Goal: Task Accomplishment & Management: Manage account settings

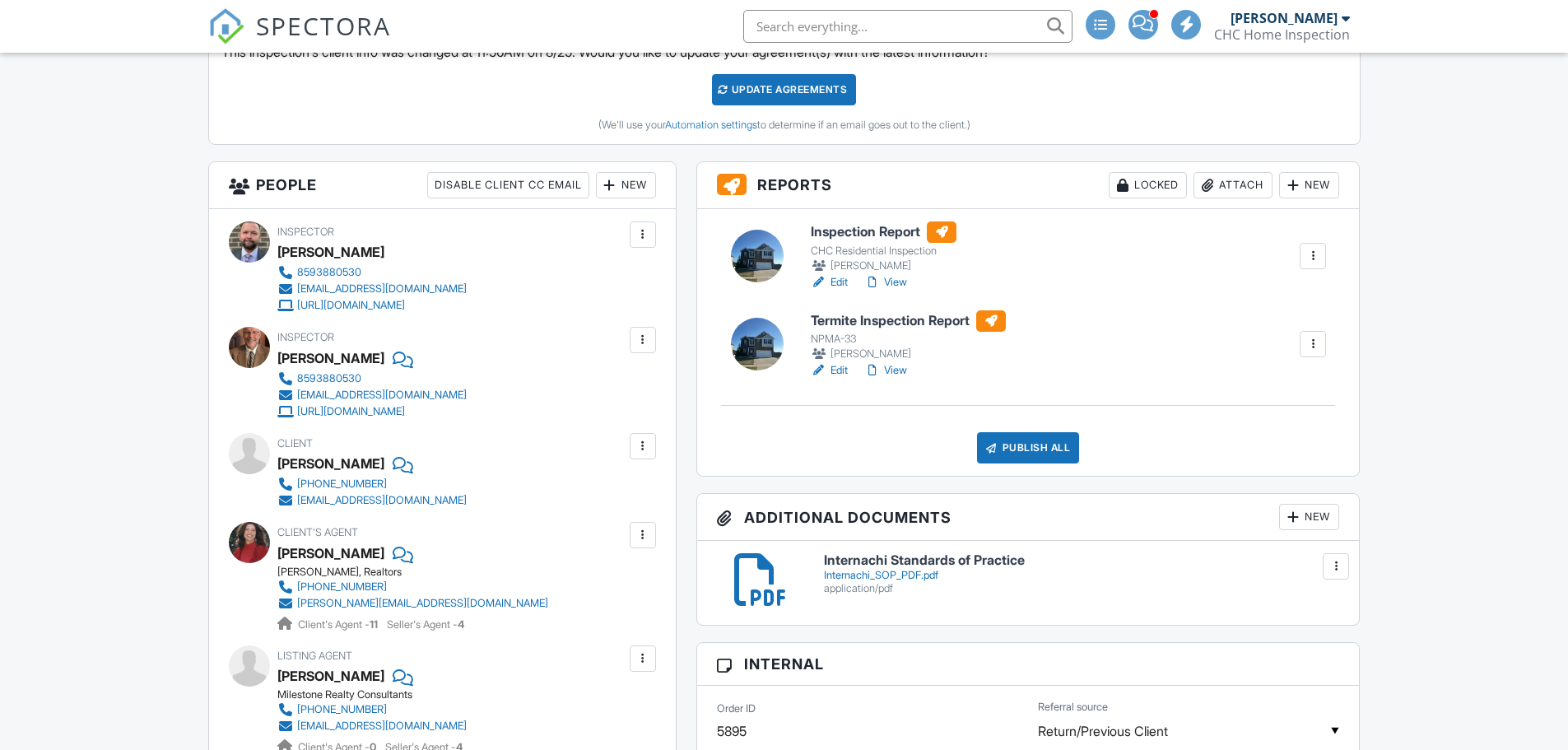
click at [894, 281] on link "View" at bounding box center [886, 283] width 43 height 17
click at [1018, 447] on div "Publish All" at bounding box center [1028, 447] width 102 height 31
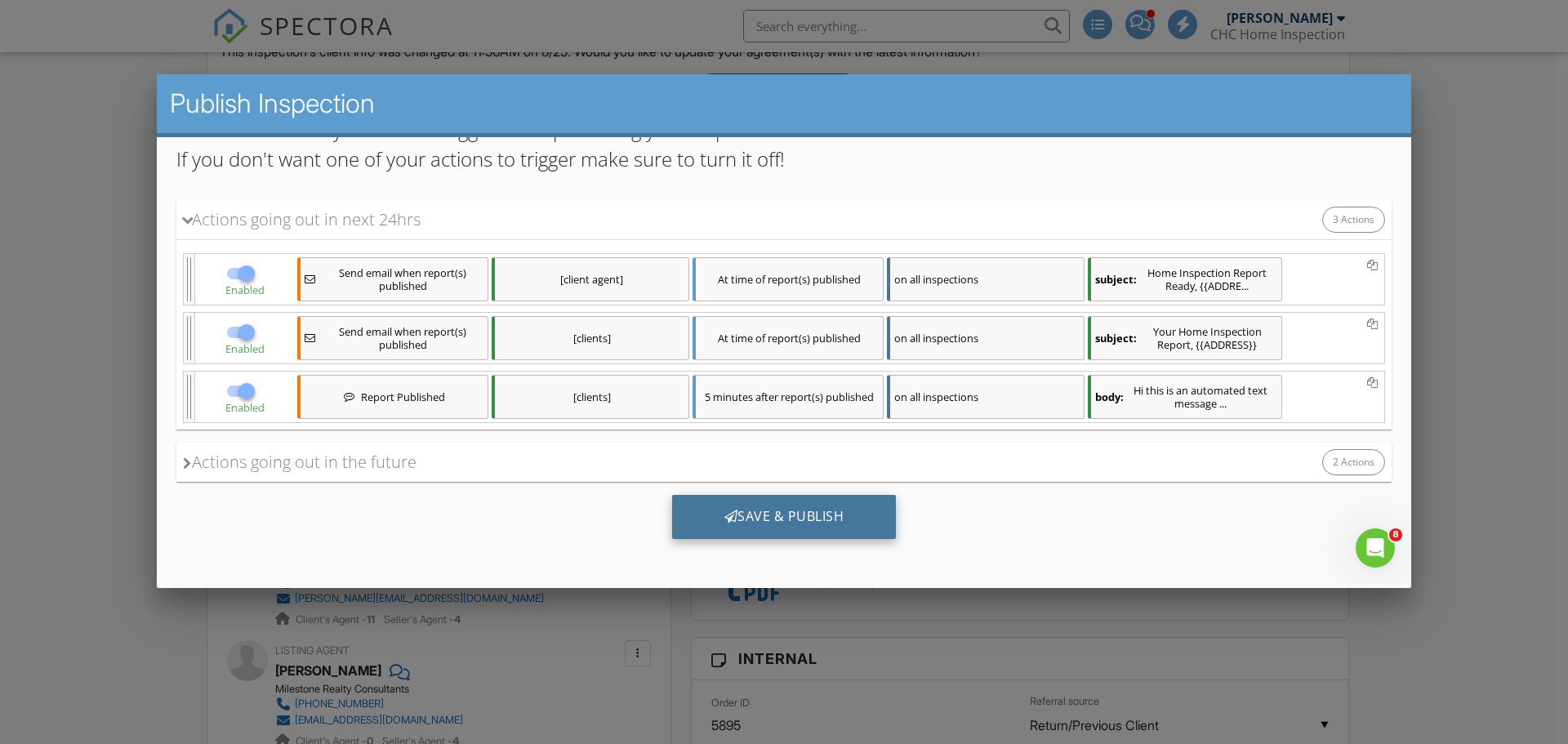
click at [757, 523] on div "Save & Publish" at bounding box center [784, 517] width 225 height 44
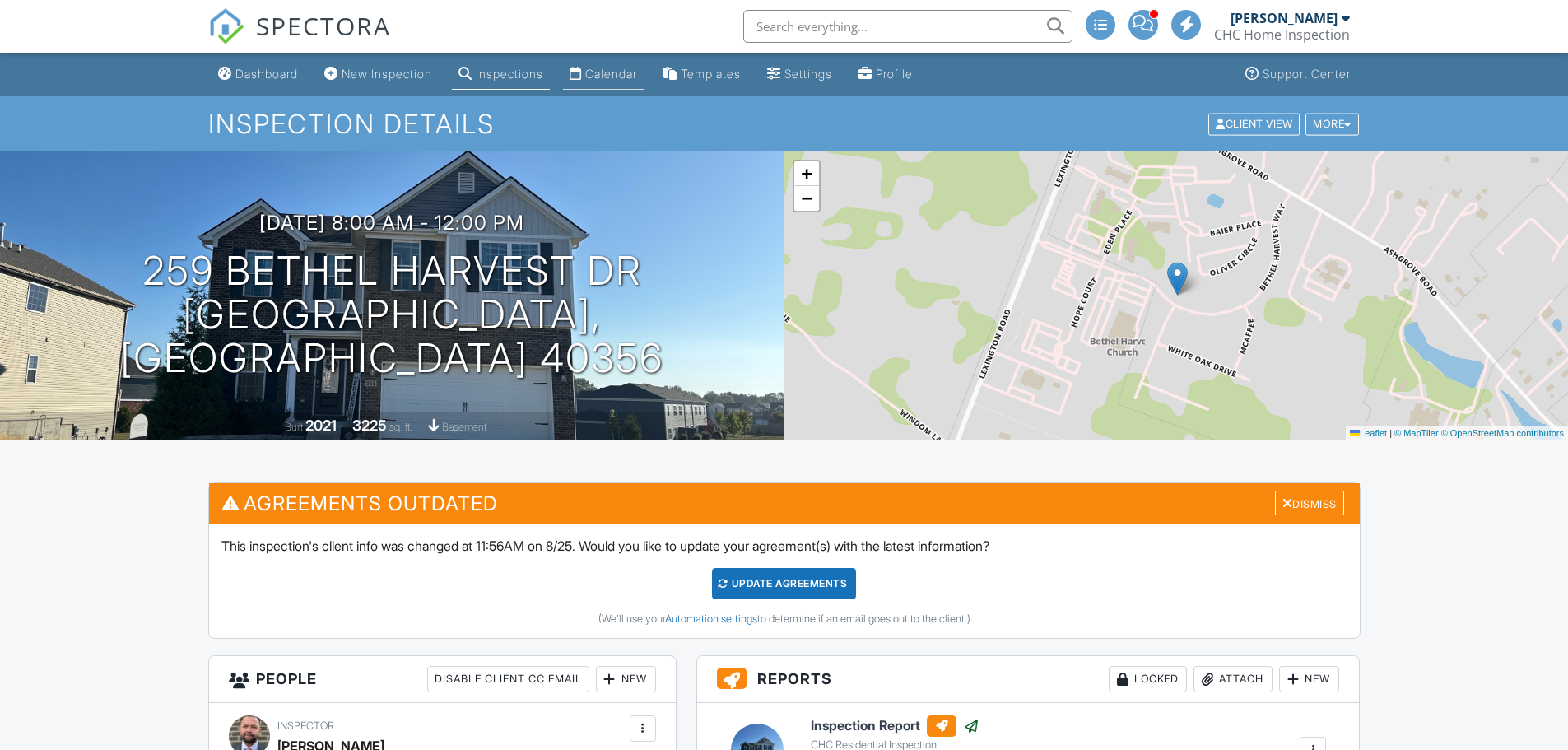
drag, startPoint x: 0, startPoint y: 0, endPoint x: 620, endPoint y: 74, distance: 624.4
click at [620, 74] on div "Calendar" at bounding box center [611, 73] width 52 height 14
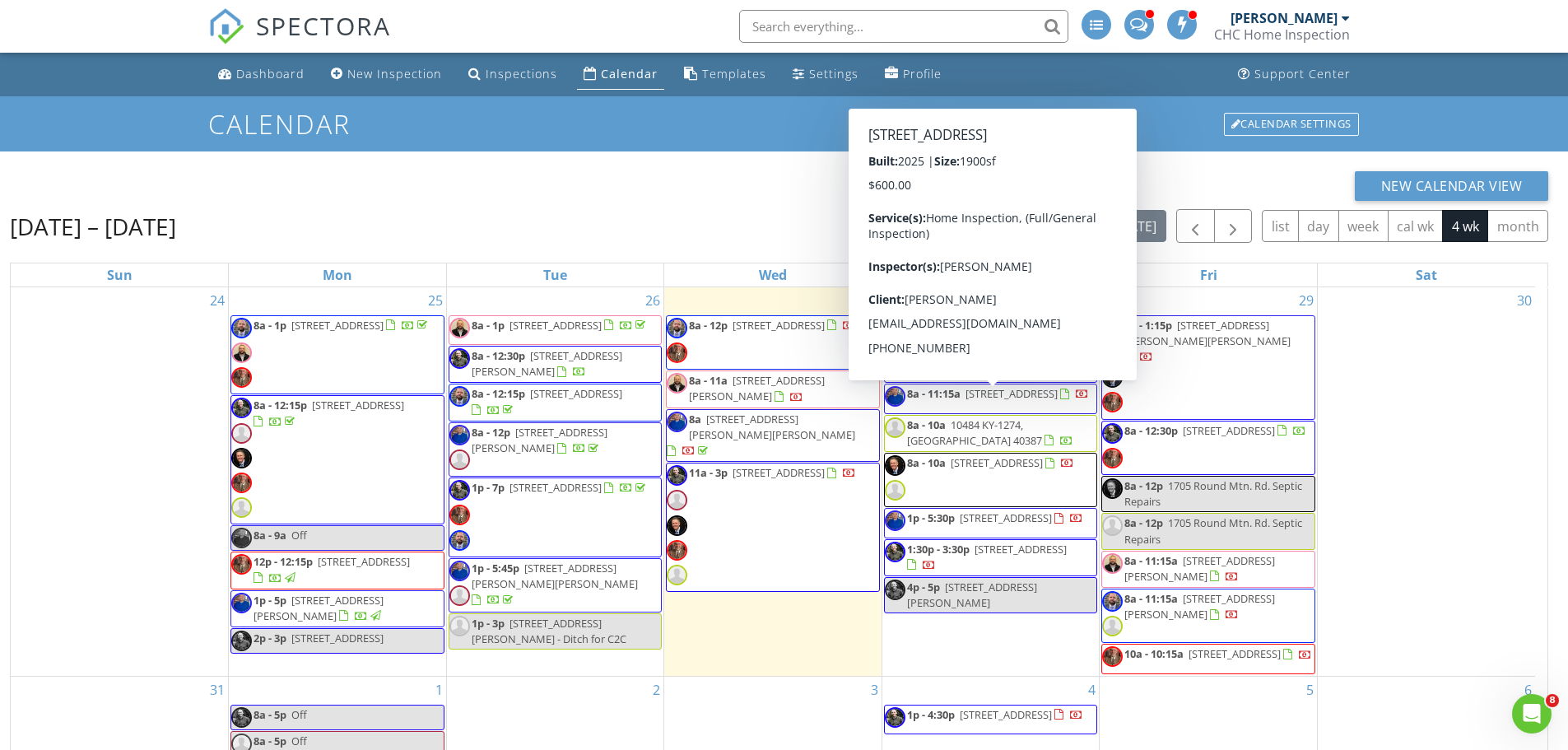
click at [657, 176] on div "New Calendar View" at bounding box center [779, 186] width 1538 height 30
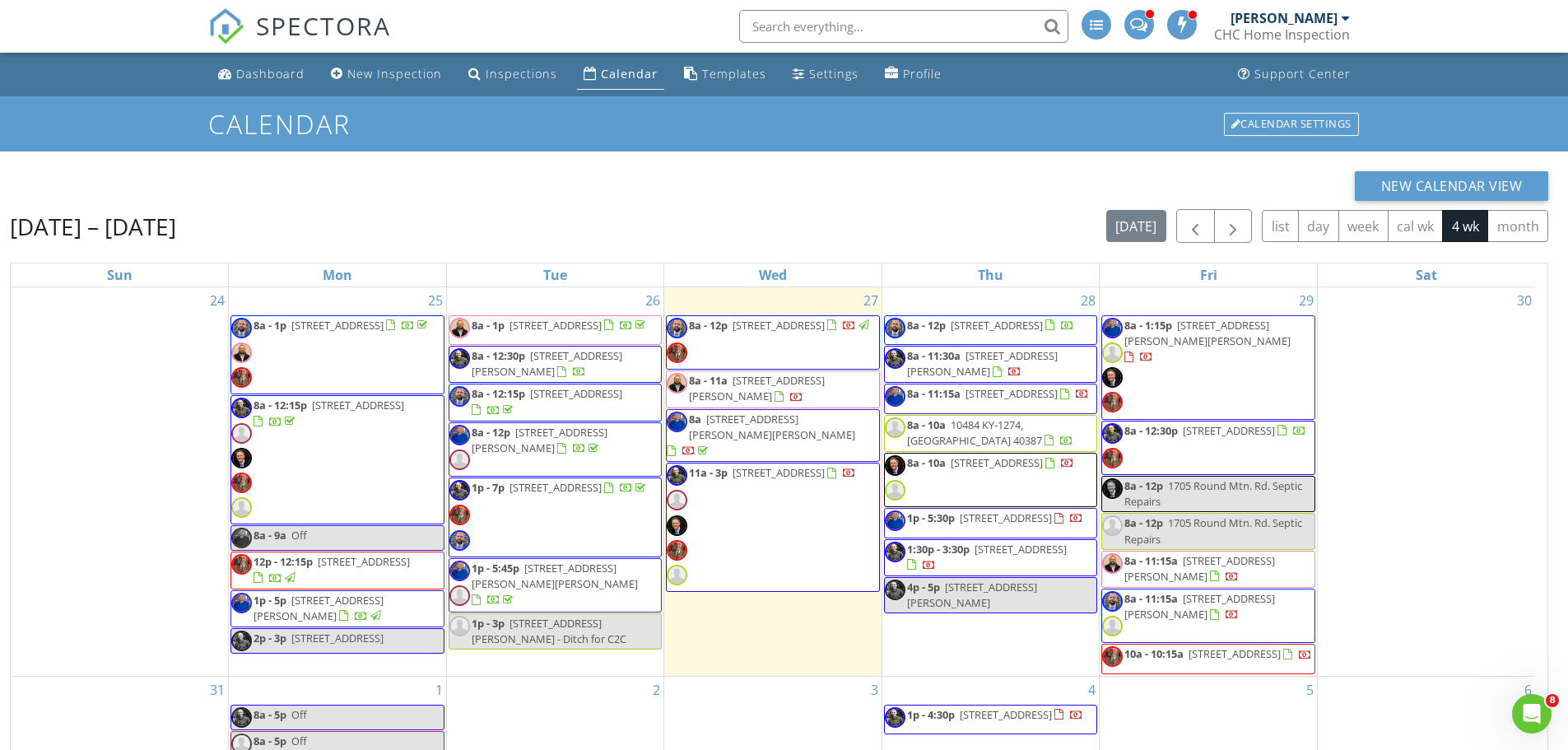
drag, startPoint x: 983, startPoint y: 315, endPoint x: 988, endPoint y: 331, distance: 16.8
click at [988, 331] on span "766 Beaumont Ave, Harrodsburg 40330" at bounding box center [997, 325] width 92 height 15
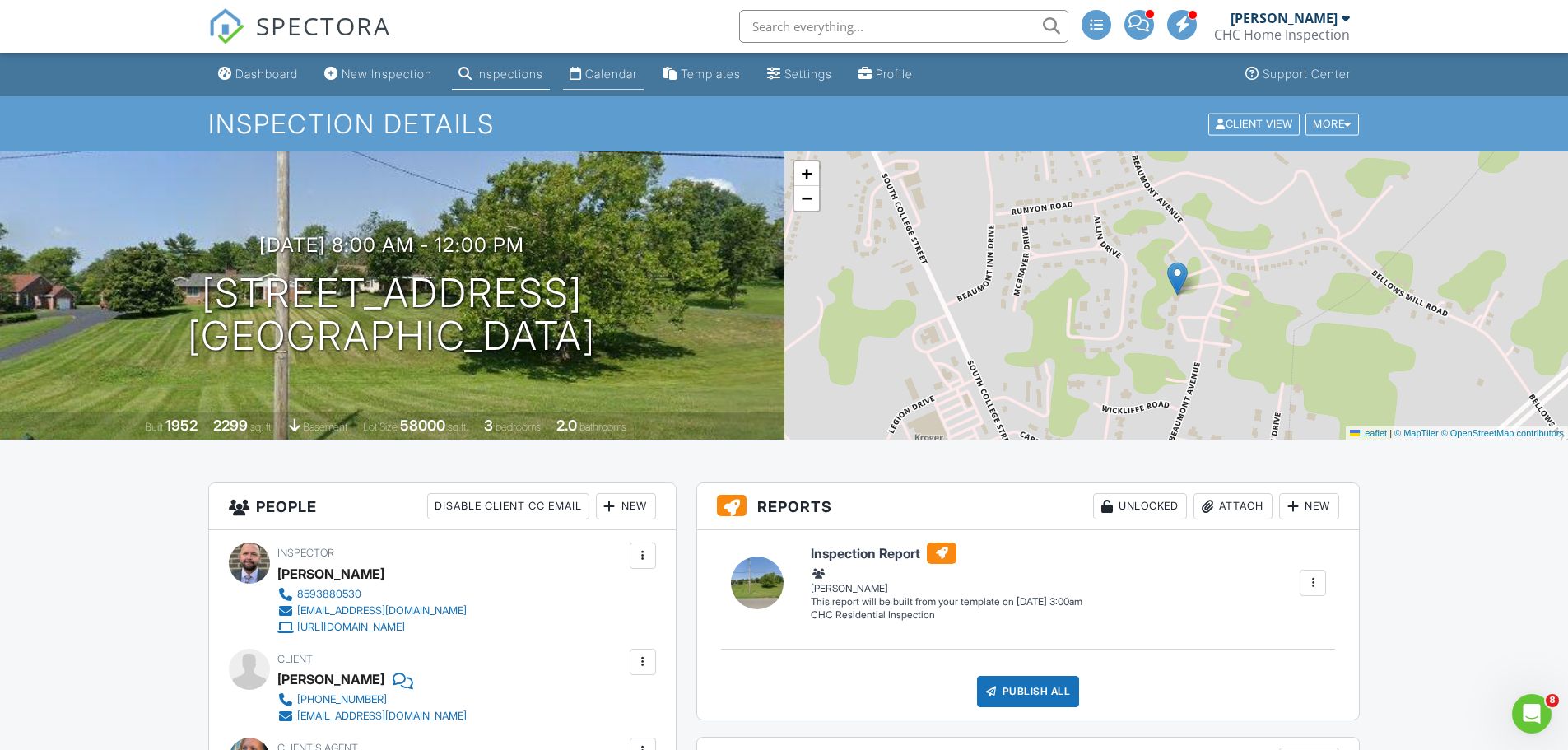
click at [633, 70] on div "Calendar" at bounding box center [611, 73] width 52 height 14
